Goal: Task Accomplishment & Management: Complete application form

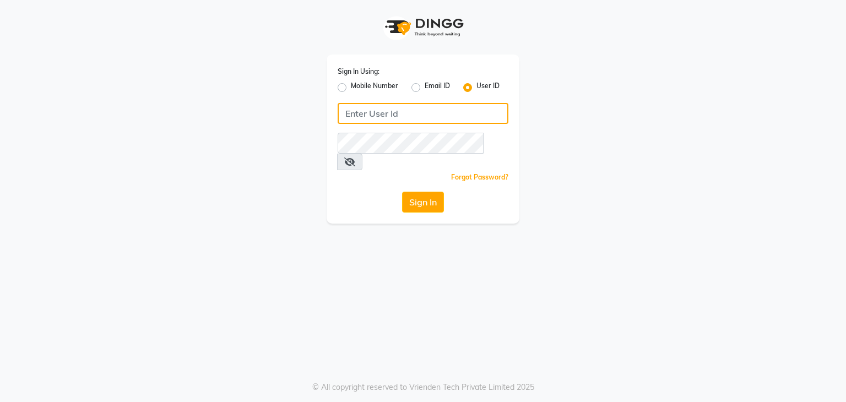
click at [356, 112] on input "Username" at bounding box center [423, 113] width 171 height 21
click at [366, 112] on input "uma2@" at bounding box center [423, 113] width 171 height 21
click at [377, 115] on input "uma@" at bounding box center [423, 113] width 171 height 21
type input "uma@123"
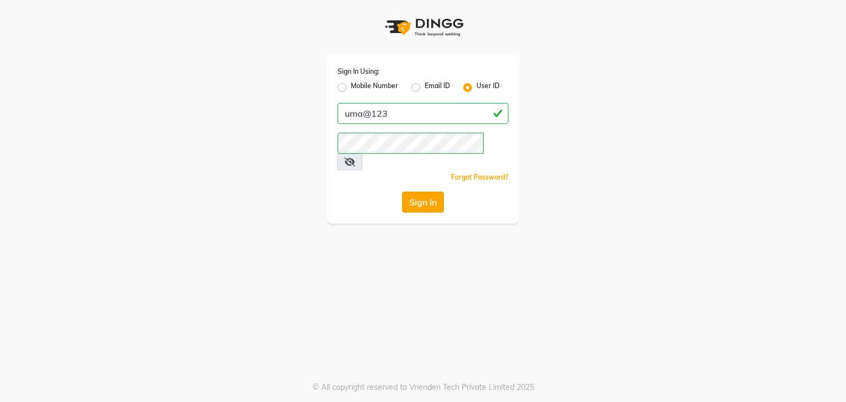
click at [430, 192] on button "Sign In" at bounding box center [423, 202] width 42 height 21
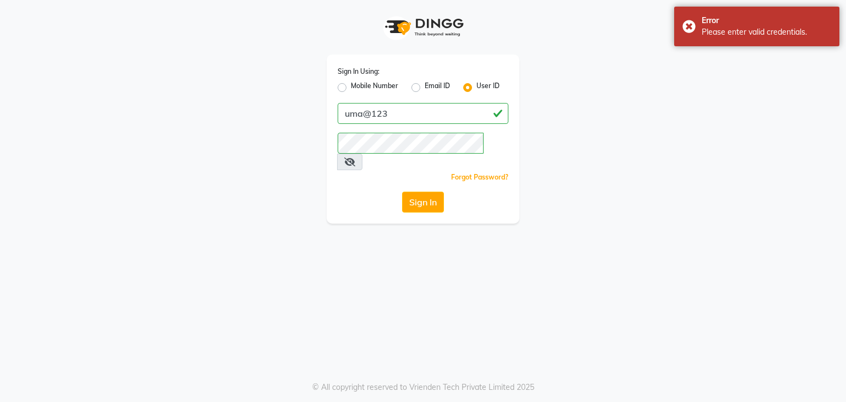
click at [355, 158] on icon at bounding box center [349, 162] width 11 height 9
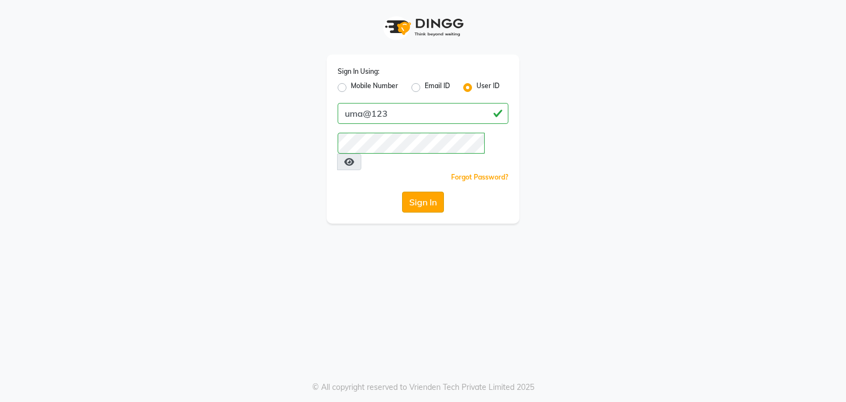
click at [443, 192] on button "Sign In" at bounding box center [423, 202] width 42 height 21
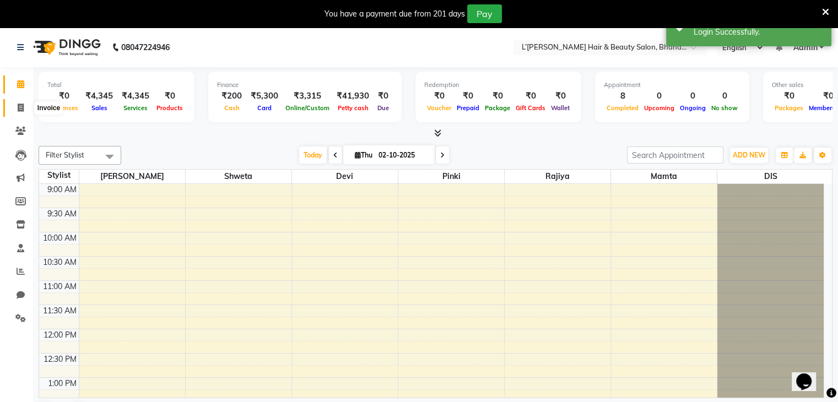
click at [20, 107] on icon at bounding box center [21, 108] width 6 height 8
select select "7828"
select select "service"
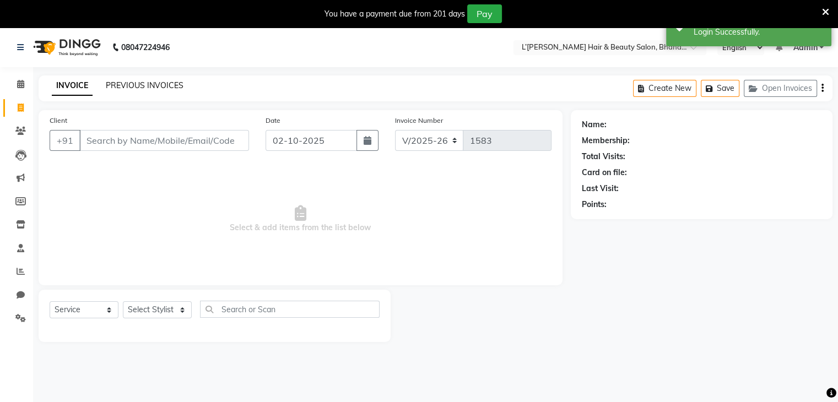
click at [143, 86] on link "PREVIOUS INVOICES" at bounding box center [145, 85] width 78 height 10
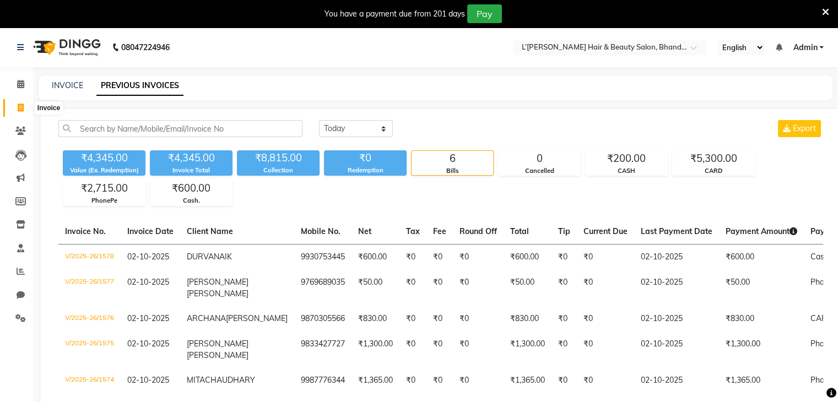
click at [18, 106] on icon at bounding box center [21, 108] width 6 height 8
select select "service"
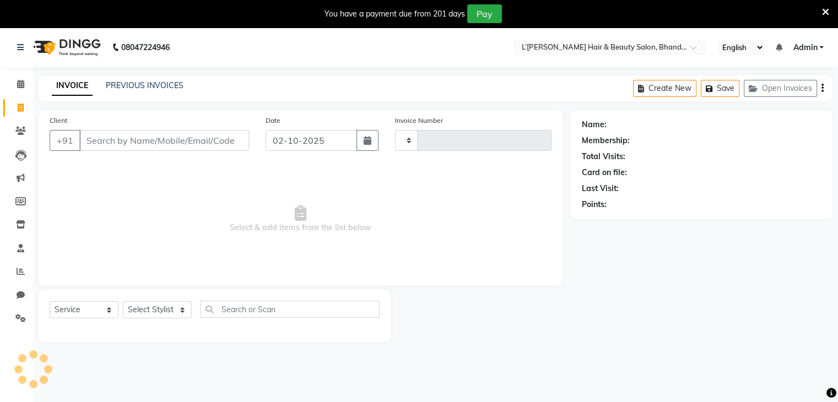
type input "1583"
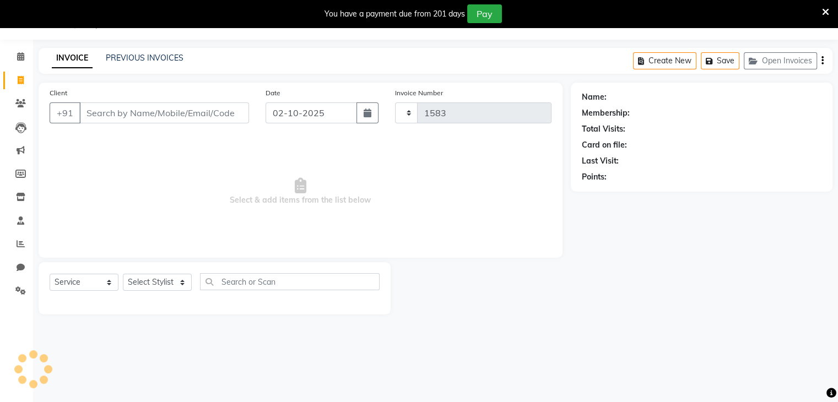
select select "7828"
click at [93, 111] on input "Client" at bounding box center [164, 112] width 170 height 21
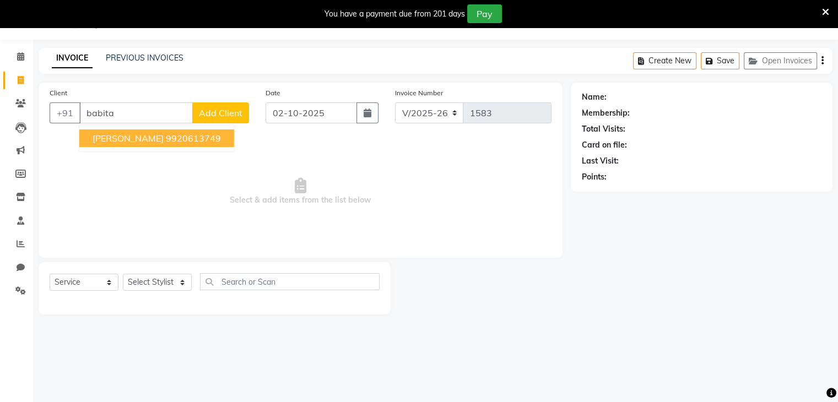
click at [129, 141] on span "BABITA SALIAN" at bounding box center [128, 138] width 71 height 11
type input "9920613749"
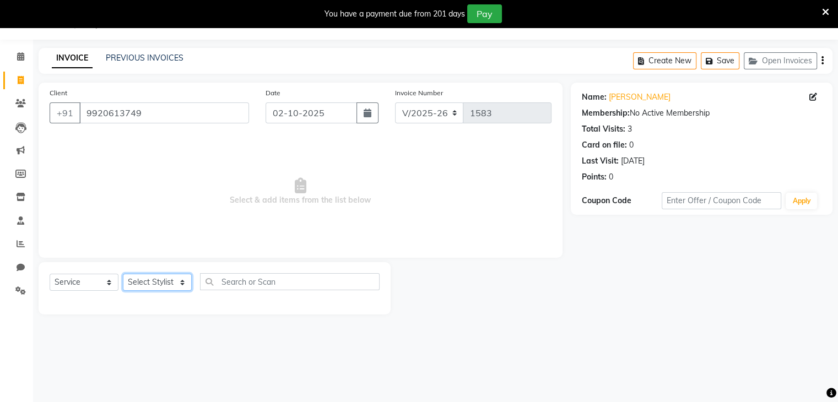
click at [173, 284] on select "Select Stylist Devi DIS Mamta Pinki Rajiya Rupal Shweta Uma UNKNOWN VIDHYA" at bounding box center [157, 282] width 69 height 17
select select "70653"
click at [123, 274] on select "Select Stylist Devi DIS Mamta Pinki Rajiya Rupal Shweta Uma UNKNOWN VIDHYA" at bounding box center [157, 282] width 69 height 17
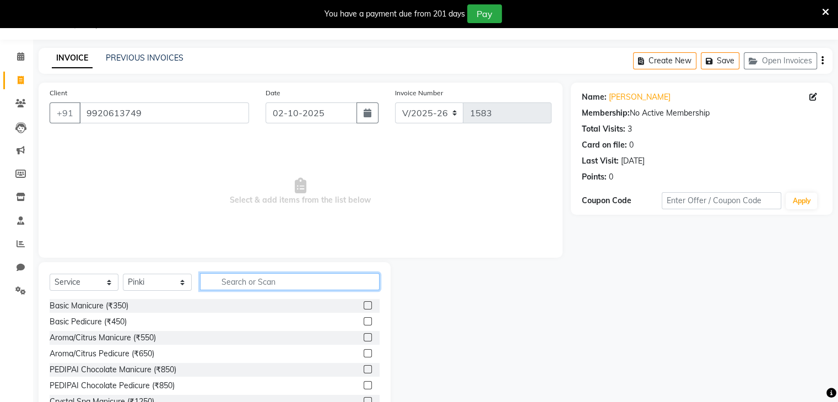
click at [222, 278] on input "text" at bounding box center [290, 281] width 180 height 17
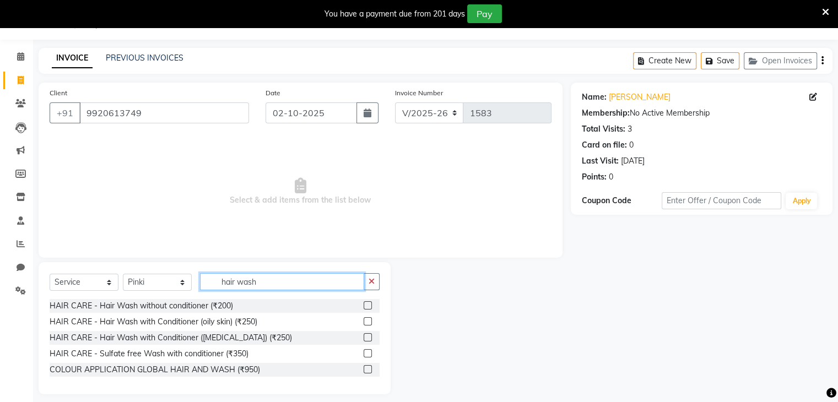
type input "hair wash"
click at [368, 323] on label at bounding box center [367, 321] width 8 height 8
click at [368, 323] on input "checkbox" at bounding box center [366, 321] width 7 height 7
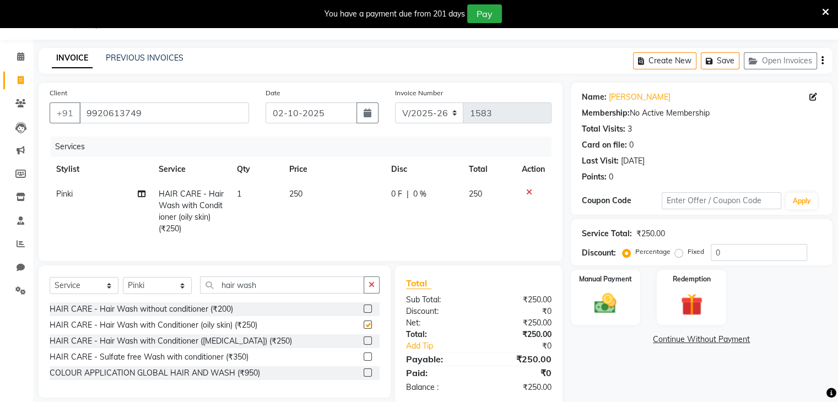
checkbox input "false"
click at [275, 291] on input "hair wash" at bounding box center [282, 284] width 164 height 17
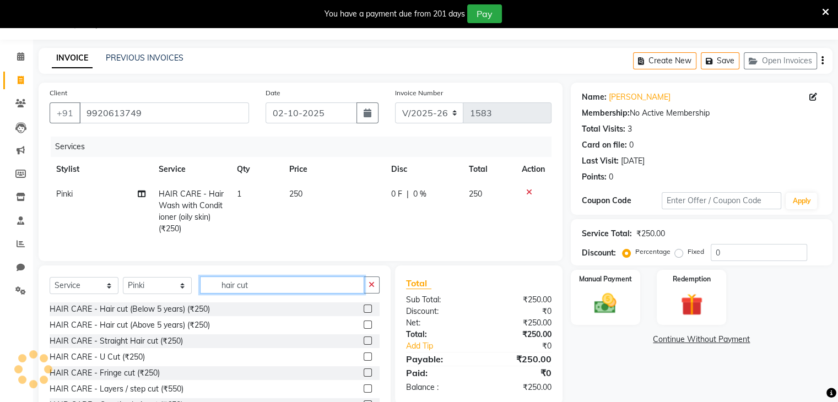
type input "hair cut"
click at [363, 393] on label at bounding box center [367, 388] width 8 height 8
click at [363, 393] on input "checkbox" at bounding box center [366, 389] width 7 height 7
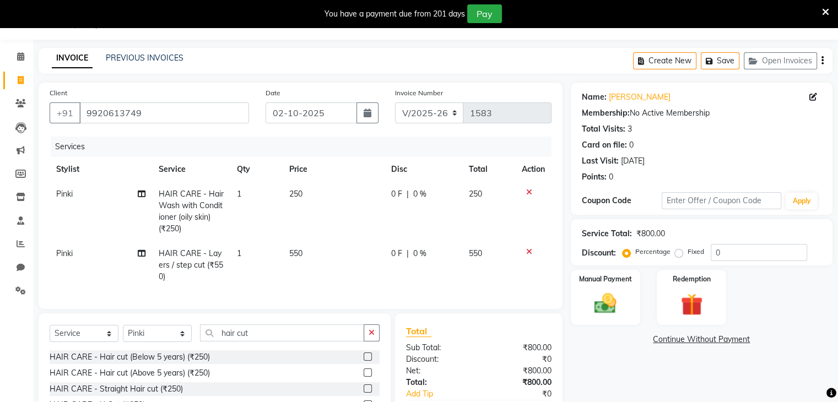
checkbox input "false"
click at [600, 311] on img at bounding box center [605, 304] width 37 height 26
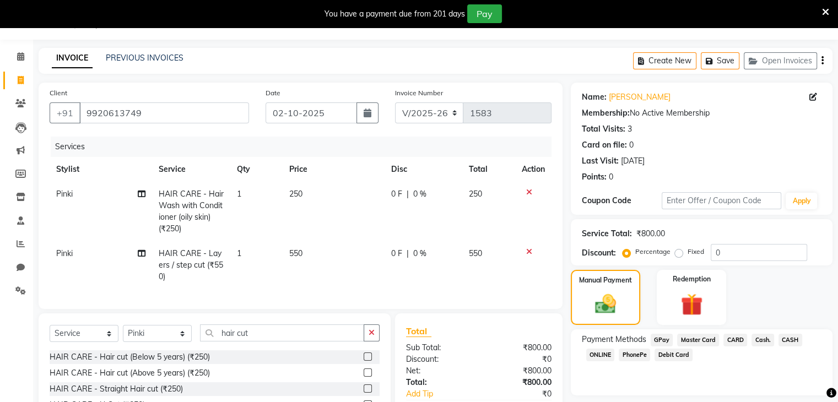
click at [632, 353] on span "PhonePe" at bounding box center [633, 355] width 31 height 13
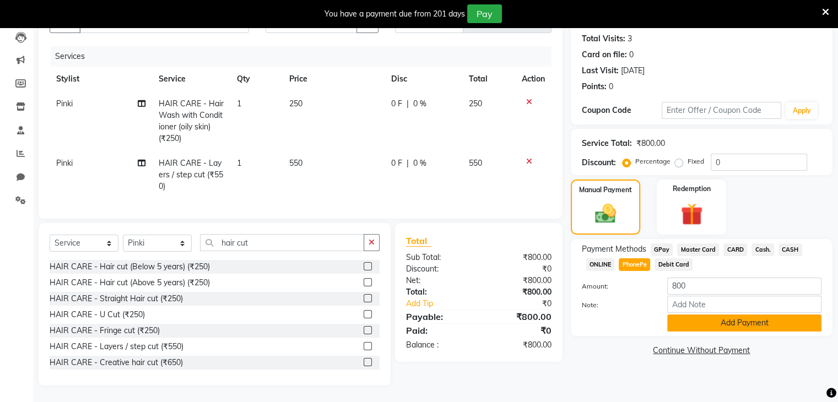
click at [715, 316] on button "Add Payment" at bounding box center [744, 322] width 154 height 17
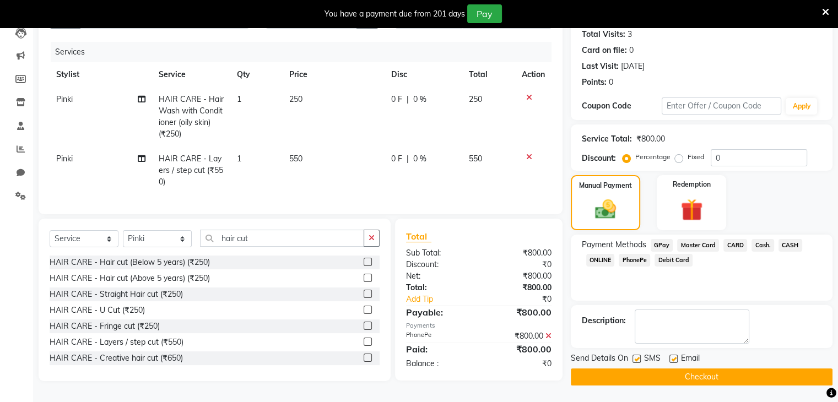
click at [723, 373] on button "Checkout" at bounding box center [702, 376] width 262 height 17
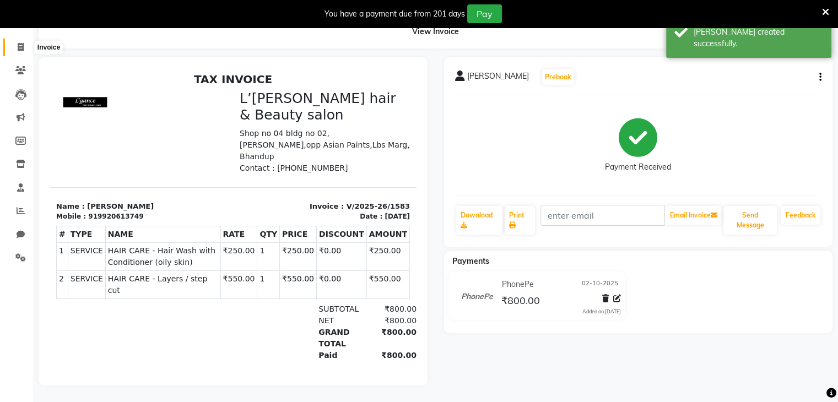
click at [21, 43] on icon at bounding box center [21, 47] width 6 height 8
select select "service"
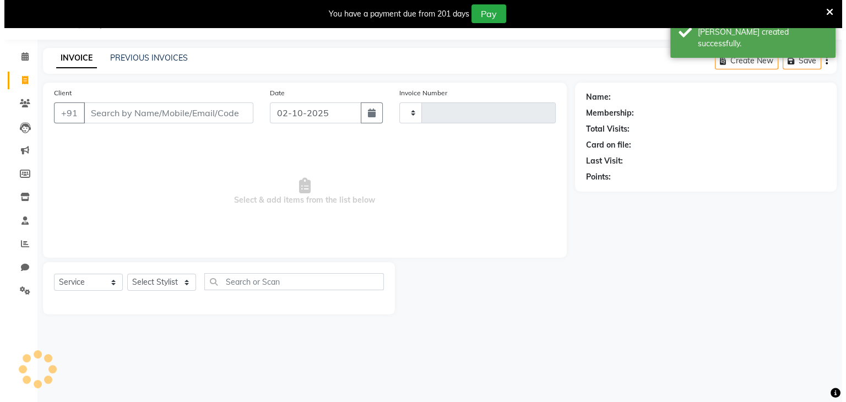
scroll to position [28, 0]
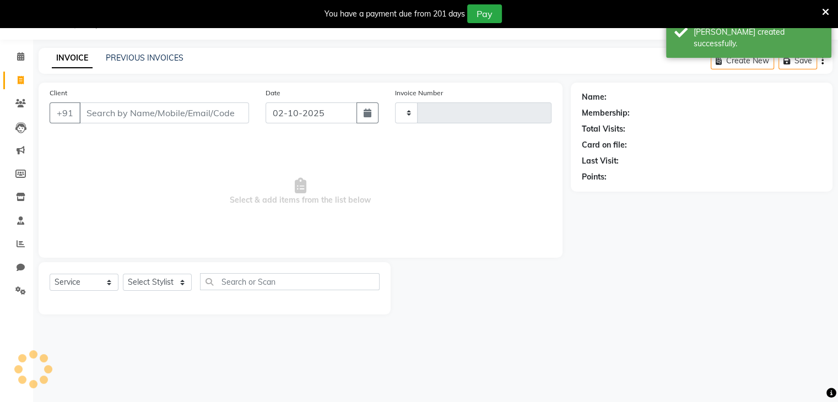
type input "1584"
select select "7828"
click at [91, 113] on input "Client" at bounding box center [164, 112] width 170 height 21
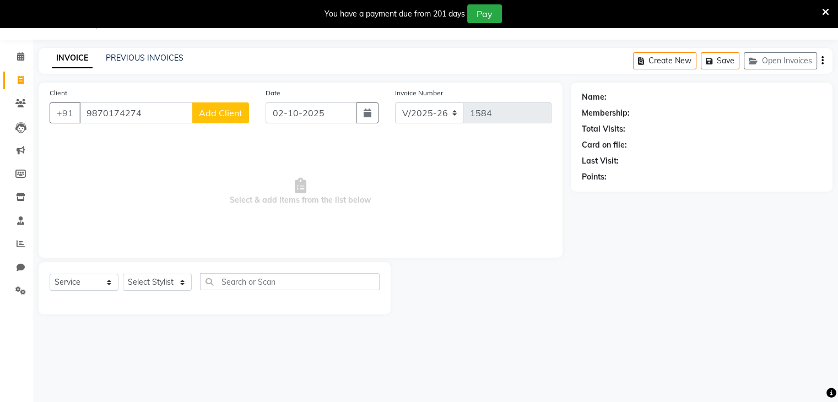
type input "9870174274"
click at [214, 117] on span "Add Client" at bounding box center [221, 112] width 44 height 11
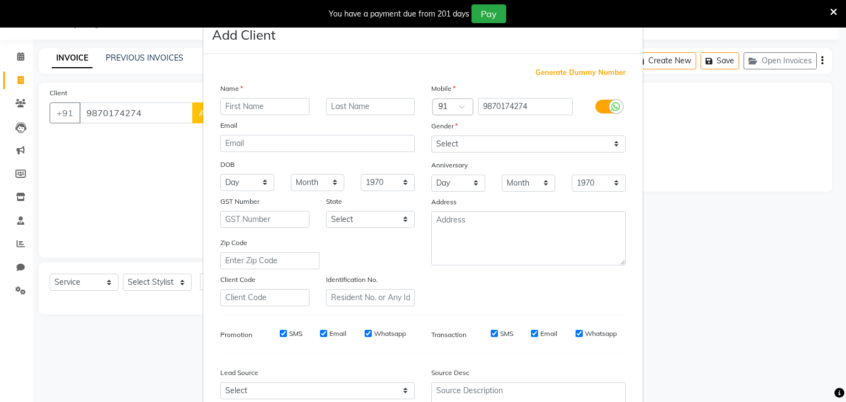
click at [226, 107] on input "text" at bounding box center [264, 106] width 89 height 17
type input "k"
type input "KAJAL"
click at [447, 146] on select "Select Male Female Other Prefer Not To Say" at bounding box center [528, 143] width 194 height 17
select select "[DEMOGRAPHIC_DATA]"
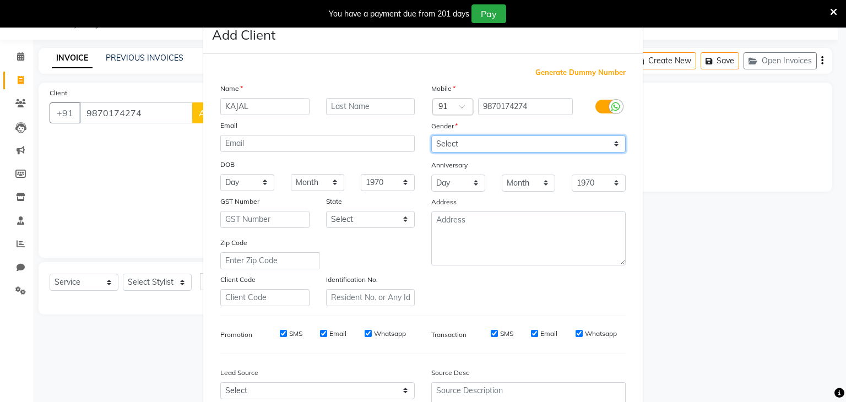
click at [431, 136] on select "Select Male Female Other Prefer Not To Say" at bounding box center [528, 143] width 194 height 17
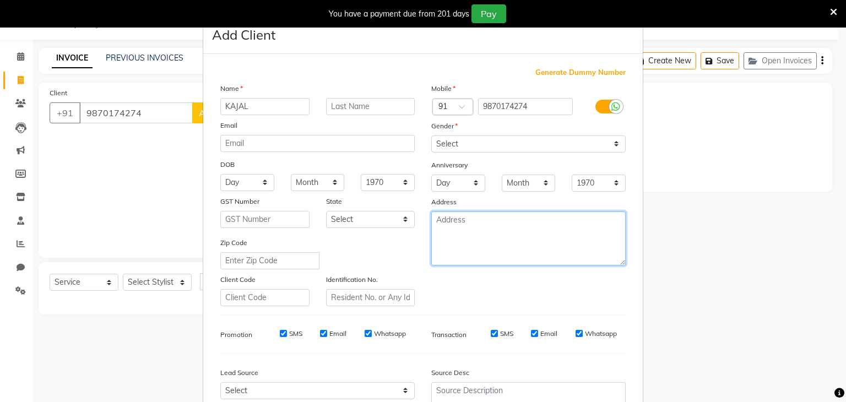
click at [438, 216] on textarea at bounding box center [528, 238] width 194 height 54
type textarea "KALPATRU"
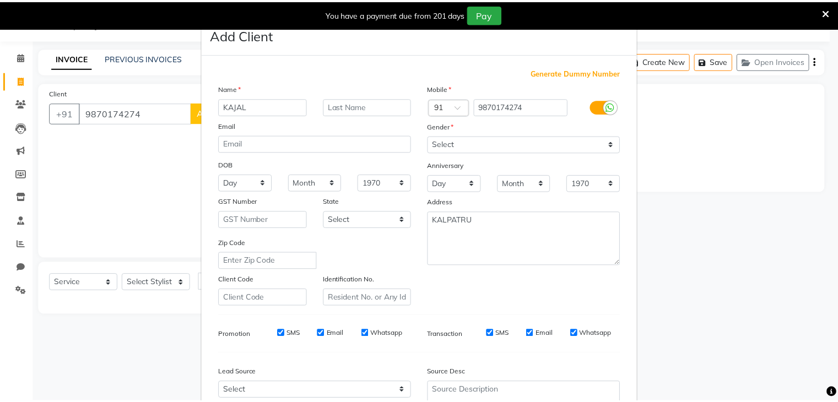
scroll to position [112, 0]
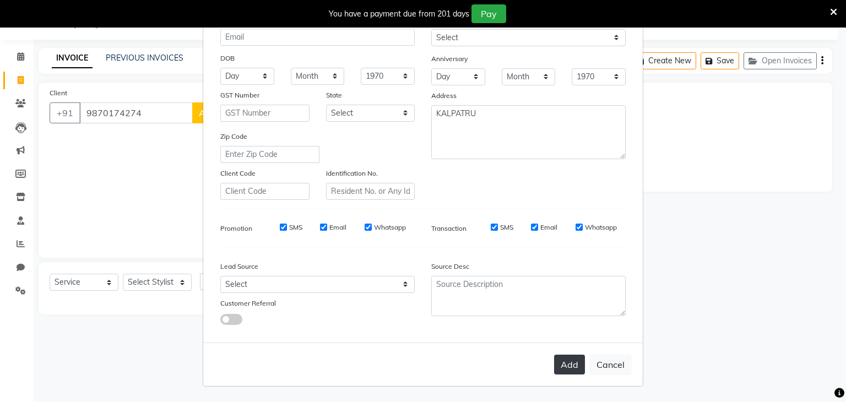
click at [572, 365] on button "Add" at bounding box center [569, 365] width 31 height 20
select select
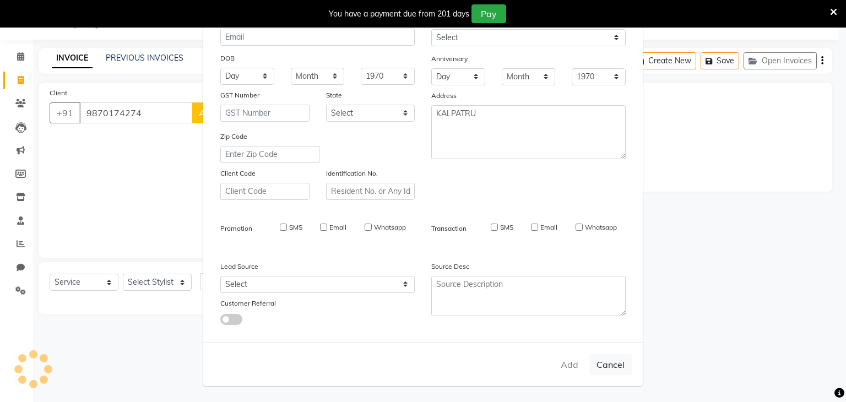
select select
checkbox input "false"
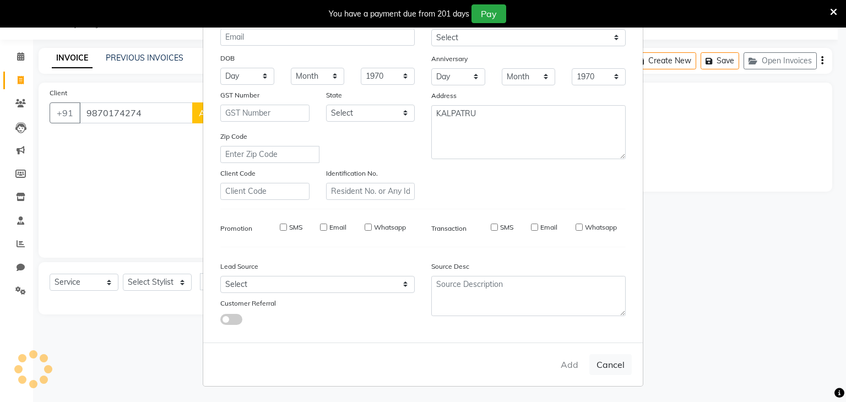
checkbox input "false"
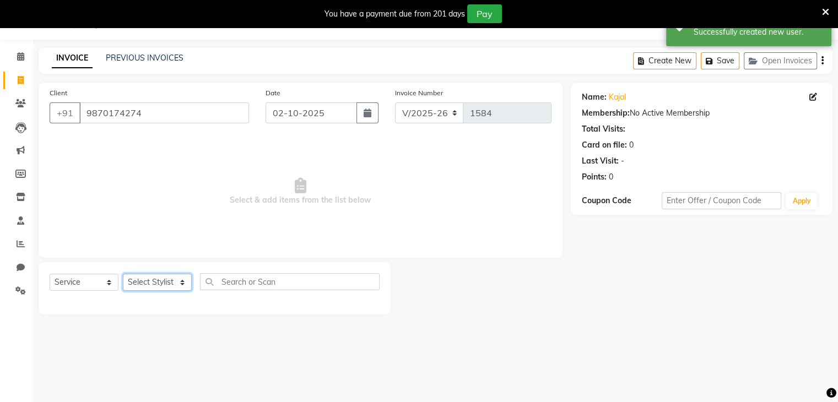
click at [178, 281] on select "Select Stylist Devi DIS Mamta Pinki Rajiya Rupal Shweta Uma UNKNOWN VIDHYA" at bounding box center [157, 282] width 69 height 17
select select "69888"
click at [123, 274] on select "Select Stylist Devi DIS Mamta Pinki Rajiya Rupal Shweta Uma UNKNOWN VIDHYA" at bounding box center [157, 282] width 69 height 17
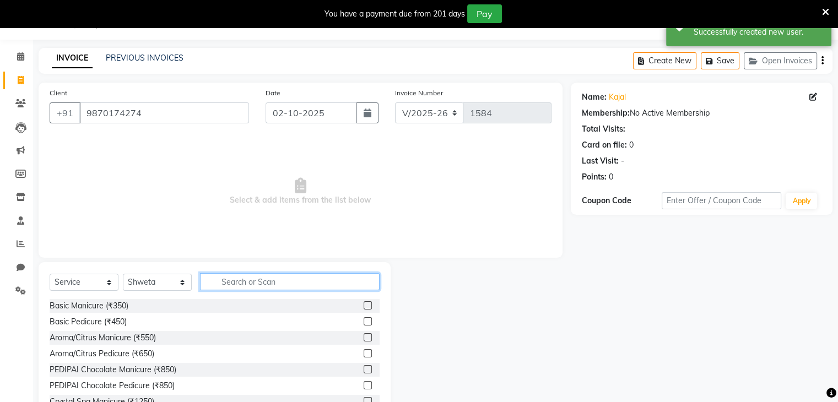
click at [214, 278] on input "text" at bounding box center [290, 281] width 180 height 17
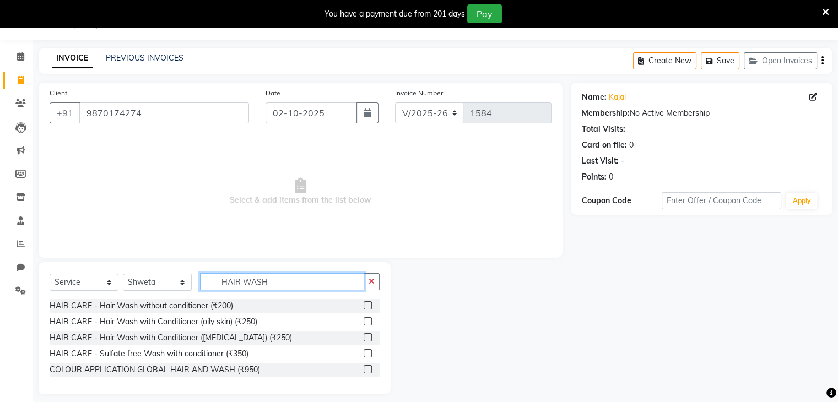
type input "HAIR WASH"
click at [370, 322] on label at bounding box center [367, 321] width 8 height 8
click at [370, 322] on input "checkbox" at bounding box center [366, 321] width 7 height 7
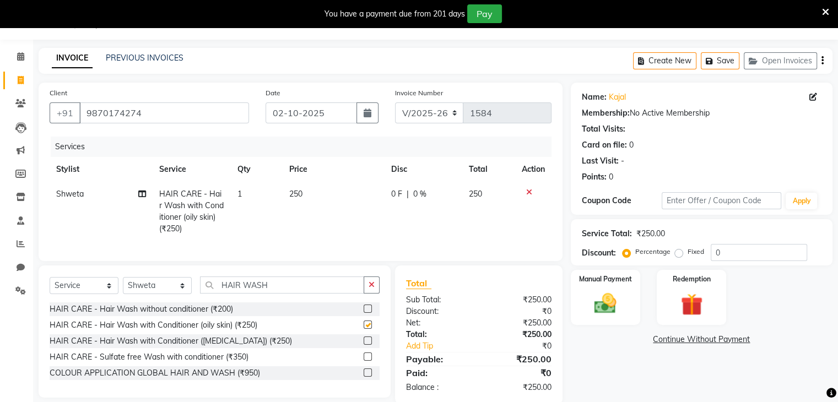
checkbox input "false"
click at [277, 289] on input "HAIR WASH" at bounding box center [282, 284] width 164 height 17
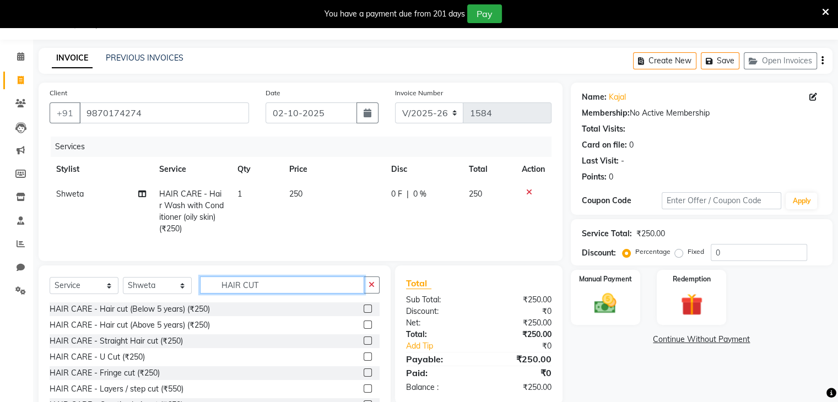
type input "HAIR CUT"
click at [363, 393] on label at bounding box center [367, 388] width 8 height 8
click at [363, 393] on input "checkbox" at bounding box center [366, 389] width 7 height 7
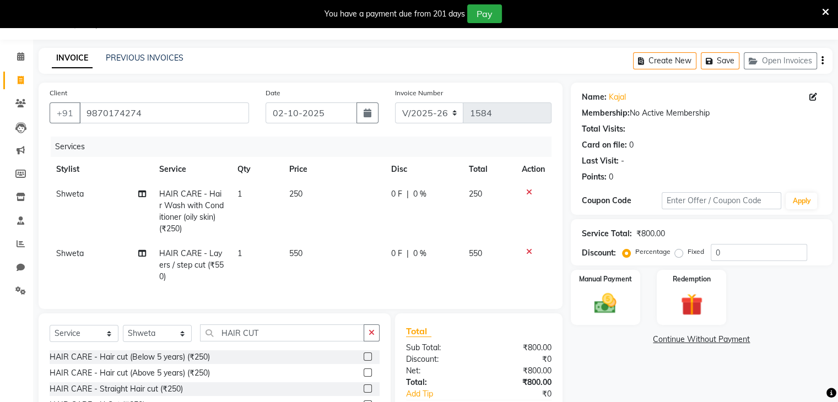
checkbox input "false"
click at [272, 341] on input "HAIR CUT" at bounding box center [282, 332] width 164 height 17
type input "H"
type input "NAIL"
click at [366, 377] on label at bounding box center [367, 372] width 8 height 8
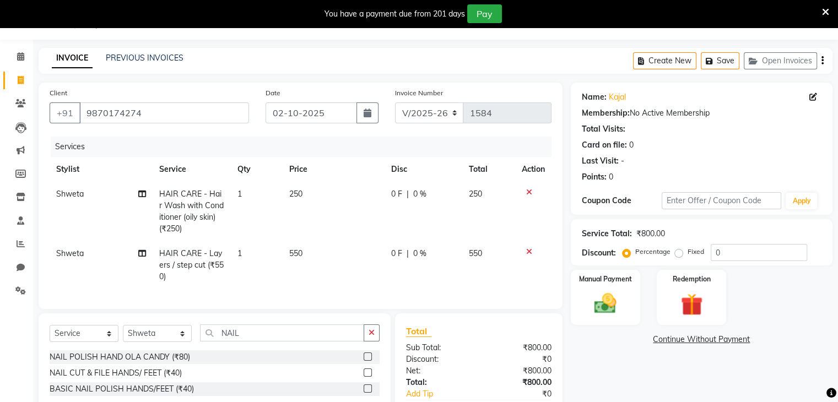
click at [366, 377] on input "checkbox" at bounding box center [366, 373] width 7 height 7
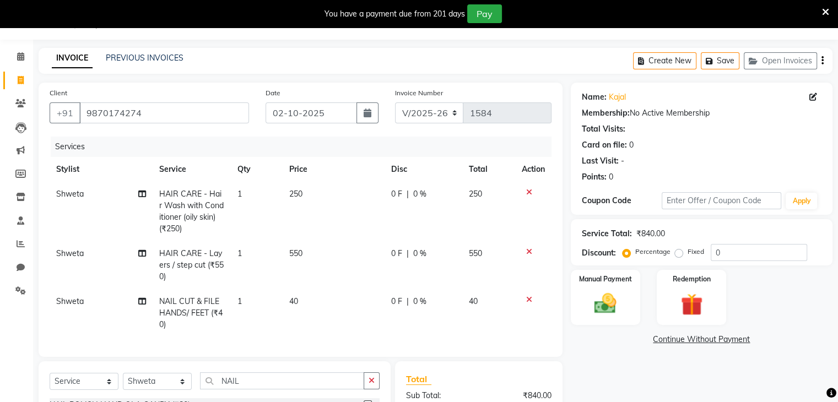
checkbox input "false"
click at [79, 254] on span "Shweta" at bounding box center [70, 253] width 28 height 10
select select "69888"
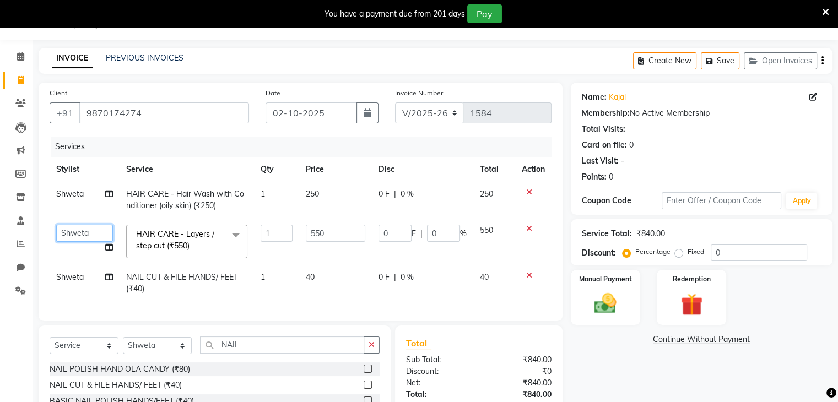
click at [97, 241] on select "Devi DIS Mamta Pinki Rajiya Rupal Shweta Uma UNKNOWN VIDHYA" at bounding box center [84, 233] width 57 height 17
select select "70654"
click at [606, 302] on img at bounding box center [605, 304] width 37 height 26
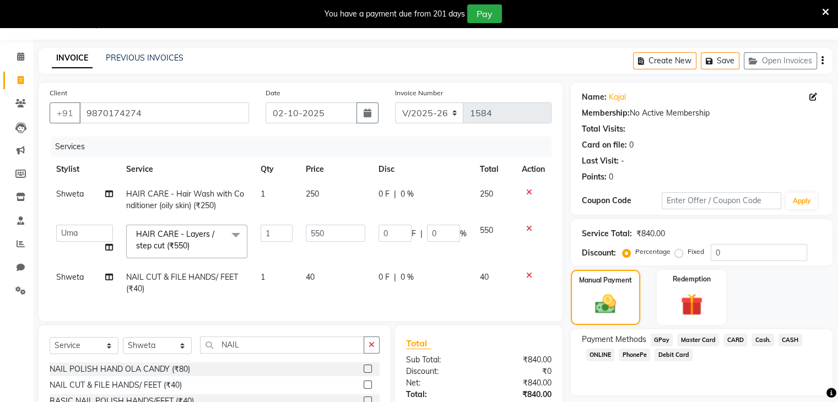
click at [634, 355] on span "PhonePe" at bounding box center [633, 355] width 31 height 13
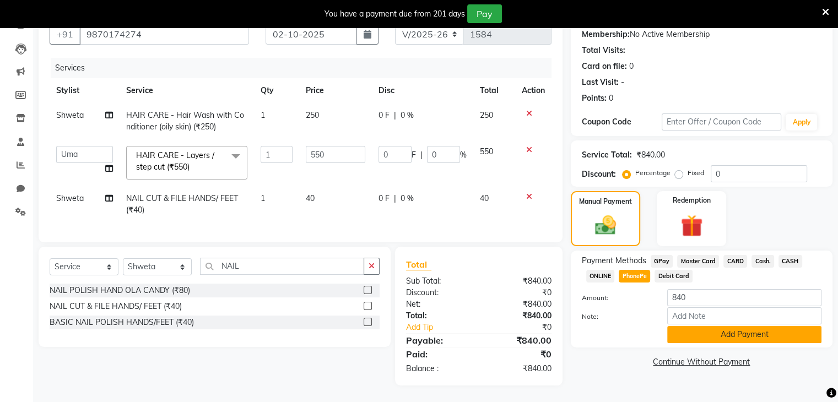
click at [693, 327] on button "Add Payment" at bounding box center [744, 334] width 154 height 17
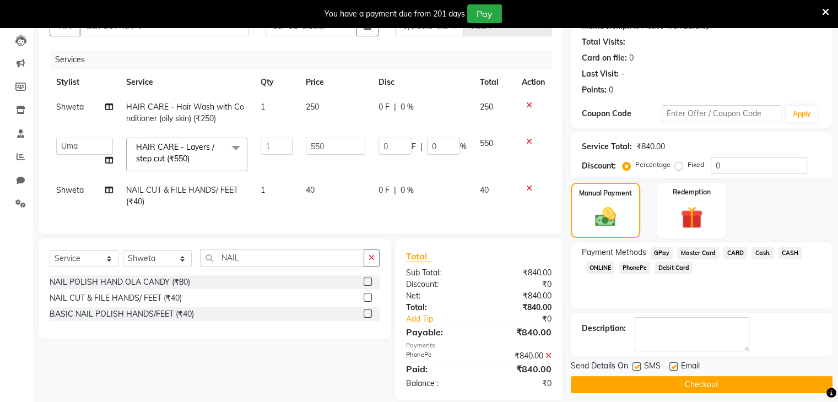
click at [705, 382] on button "Checkout" at bounding box center [702, 384] width 262 height 17
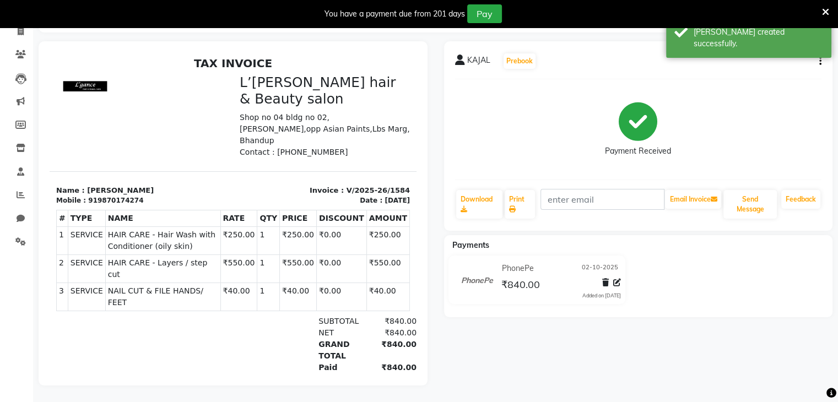
click at [818, 56] on button "button" at bounding box center [818, 62] width 7 height 12
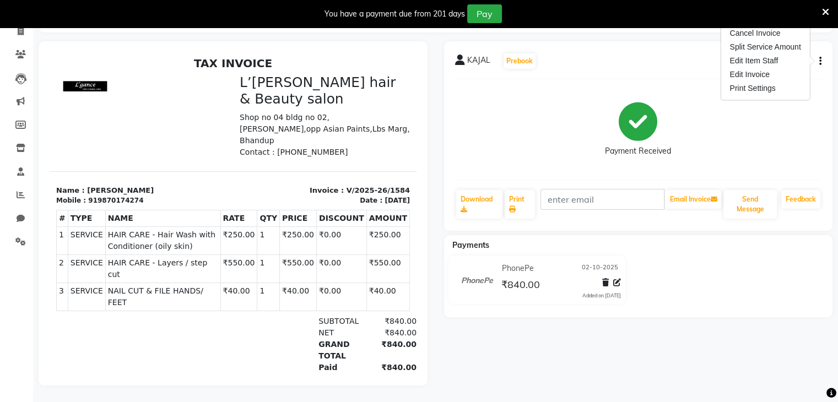
click at [822, 12] on icon at bounding box center [825, 12] width 7 height 10
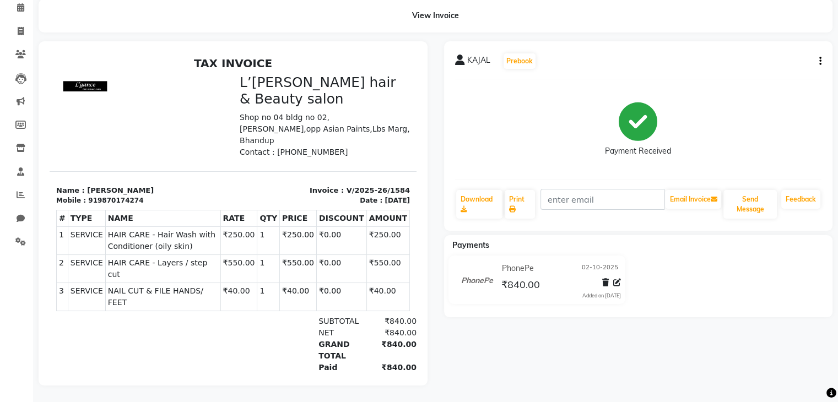
click at [469, 55] on span "KAJAL" at bounding box center [478, 62] width 23 height 15
click at [482, 57] on span "KAJAL" at bounding box center [478, 62] width 23 height 15
click at [478, 55] on span "KAJAL" at bounding box center [478, 62] width 23 height 15
click at [463, 55] on icon at bounding box center [460, 60] width 10 height 11
click at [21, 27] on icon at bounding box center [21, 31] width 6 height 8
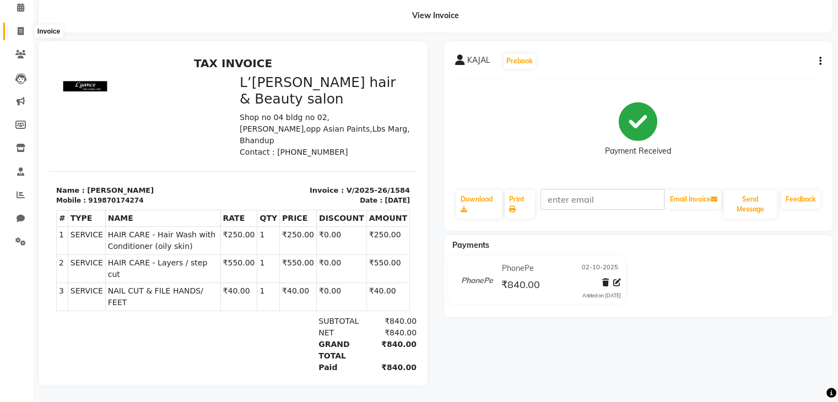
select select "service"
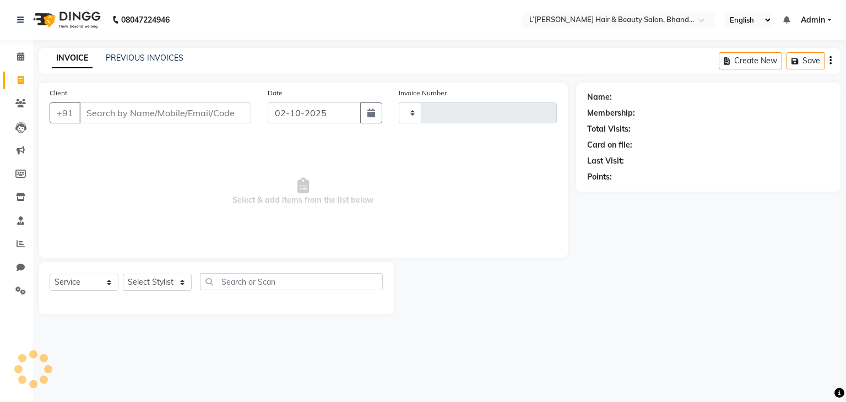
type input "1585"
select select "7828"
click at [101, 115] on input "Client" at bounding box center [165, 112] width 172 height 21
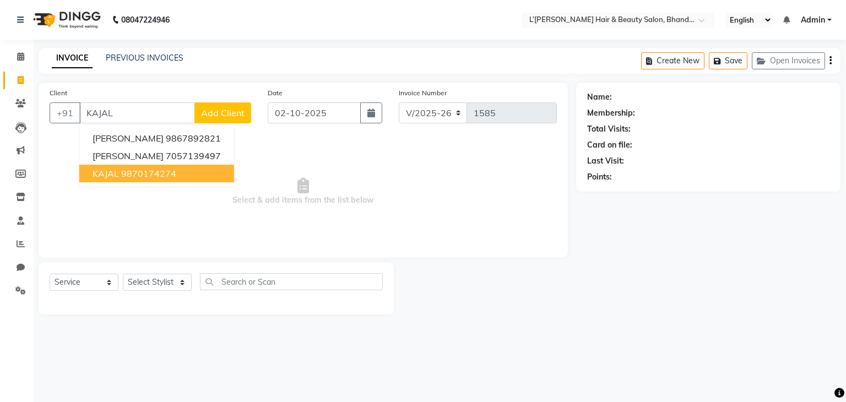
click at [128, 176] on ngb-highlight "9870174274" at bounding box center [148, 173] width 55 height 11
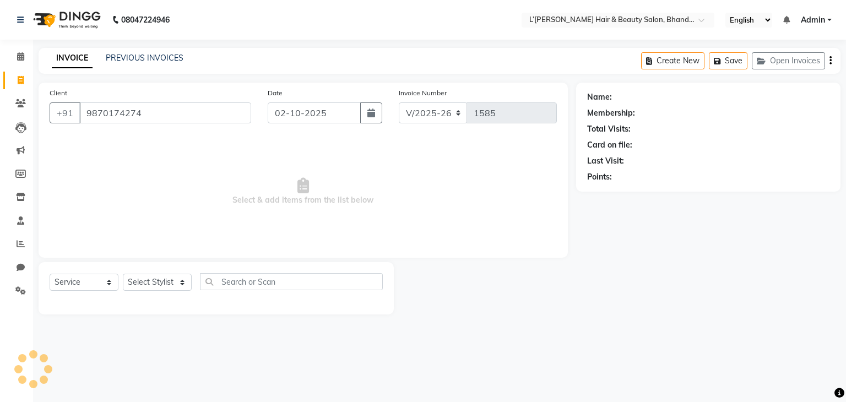
type input "9870174274"
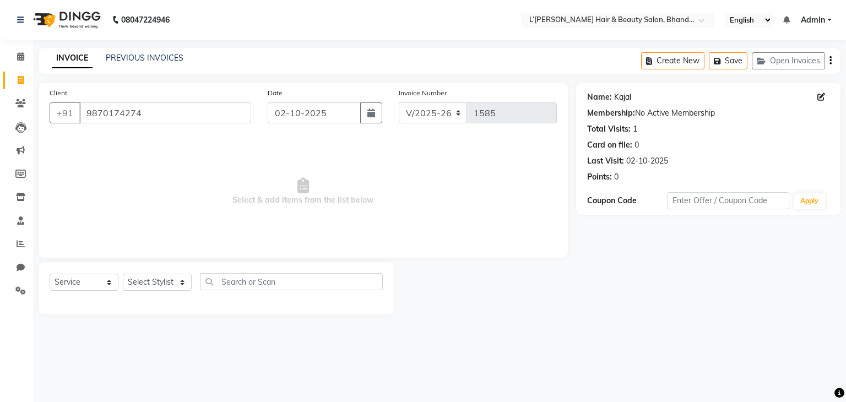
click at [621, 95] on link "Kajal" at bounding box center [622, 97] width 17 height 12
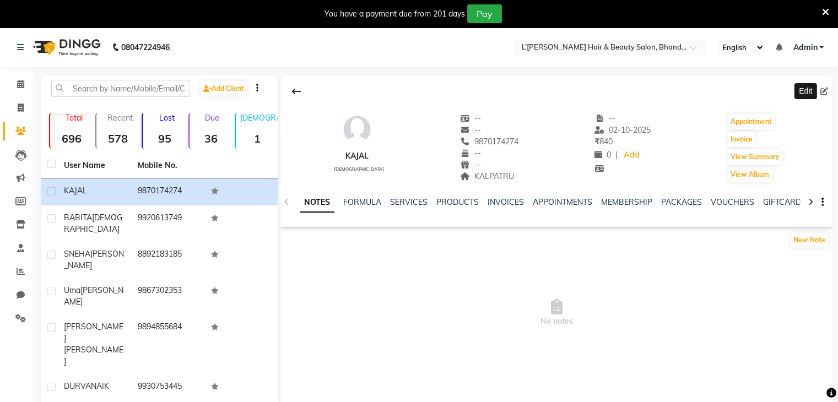
click at [826, 93] on icon at bounding box center [824, 92] width 8 height 8
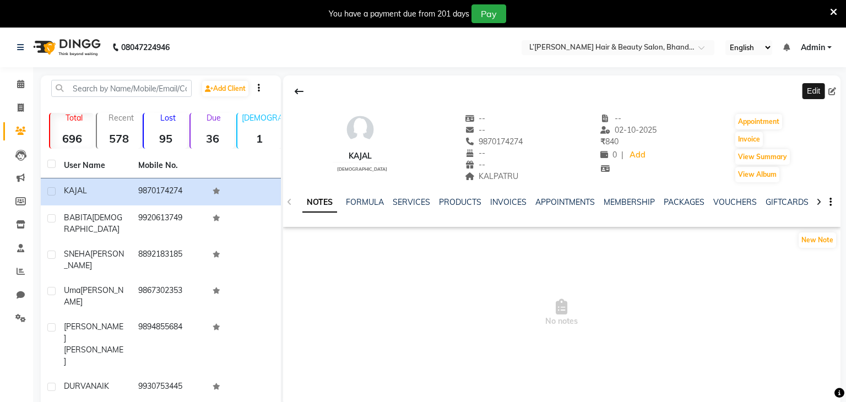
select select "[DEMOGRAPHIC_DATA]"
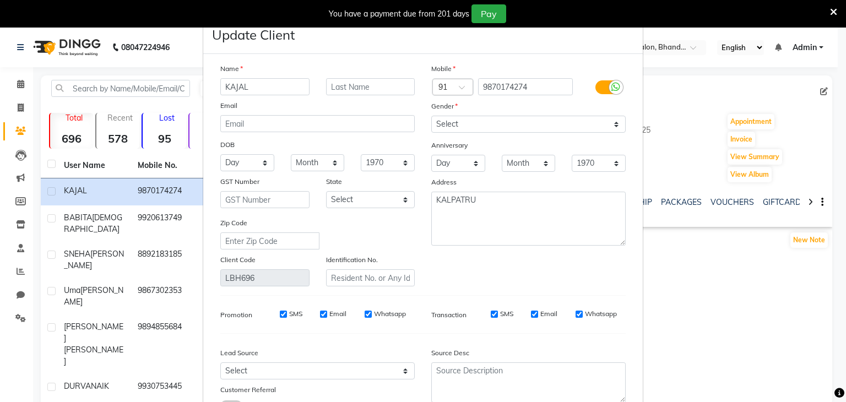
click at [829, 11] on div "You have a payment due from 201 days Pay" at bounding box center [417, 13] width 826 height 19
